Goal: Find specific page/section: Find specific page/section

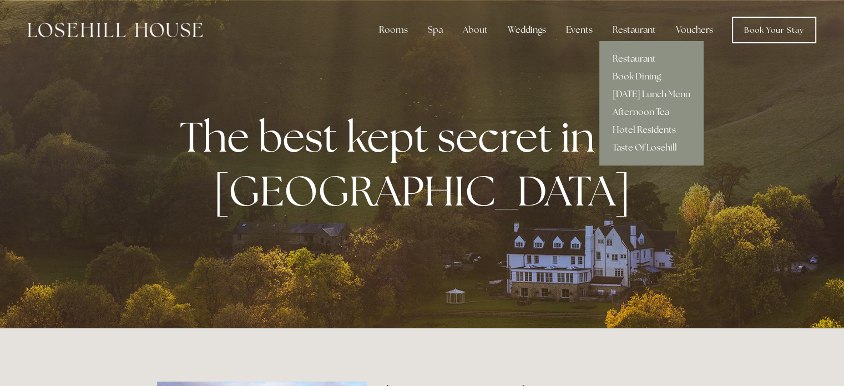
click at [628, 130] on link "Hotel Residents" at bounding box center [651, 130] width 104 height 18
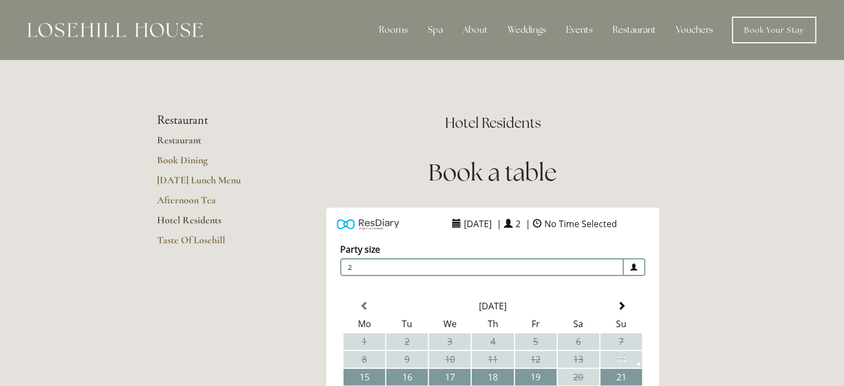
click at [178, 142] on link "Restaurant" at bounding box center [210, 144] width 106 height 20
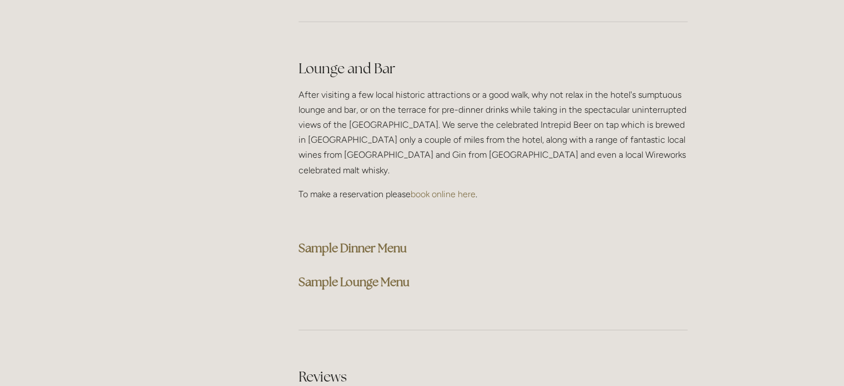
scroll to position [2738, 0]
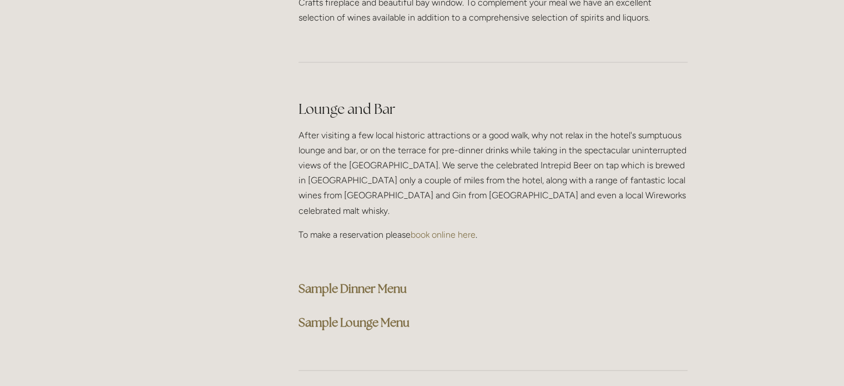
click at [396, 281] on strong "Sample Dinner Menu" at bounding box center [353, 288] width 108 height 15
